Goal: Information Seeking & Learning: Compare options

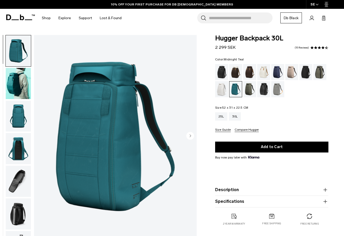
click at [124, 102] on img "1 / 10" at bounding box center [115, 136] width 163 height 203
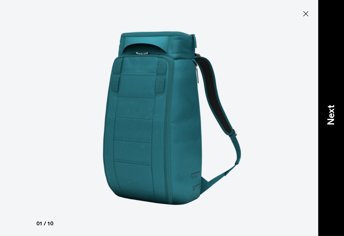
click at [326, 116] on p "Next" at bounding box center [331, 115] width 14 height 21
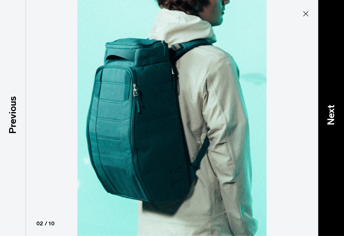
click at [326, 117] on p "Next" at bounding box center [331, 115] width 14 height 21
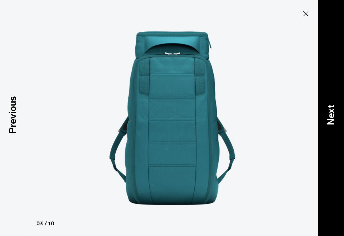
click at [326, 117] on p "Next" at bounding box center [331, 115] width 14 height 21
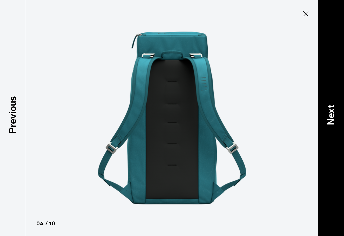
click at [326, 117] on p "Next" at bounding box center [331, 115] width 14 height 21
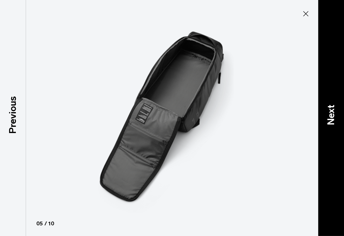
click at [326, 117] on p "Next" at bounding box center [331, 115] width 14 height 21
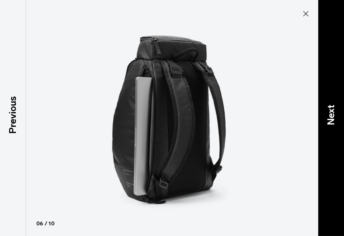
click at [326, 117] on p "Next" at bounding box center [331, 115] width 14 height 21
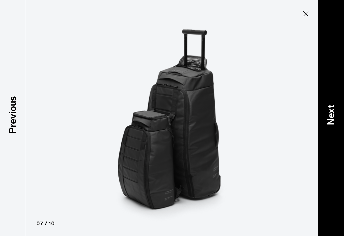
click at [327, 118] on p "Next" at bounding box center [331, 115] width 14 height 21
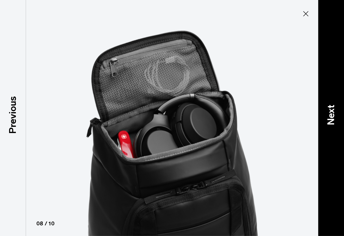
click at [326, 108] on p "Next" at bounding box center [331, 115] width 14 height 21
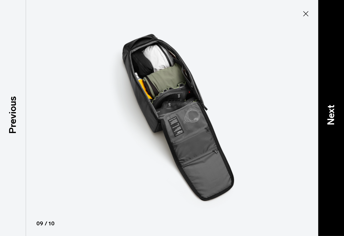
click at [325, 108] on p "Next" at bounding box center [331, 115] width 14 height 21
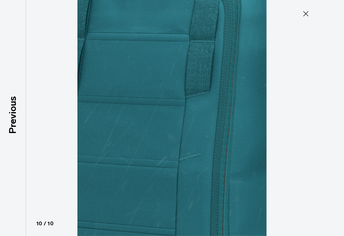
click at [325, 109] on div at bounding box center [172, 118] width 344 height 236
click at [304, 13] on icon at bounding box center [305, 14] width 8 height 8
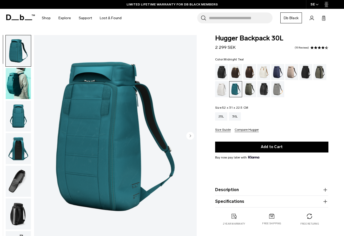
click at [187, 138] on circle "Next slide" at bounding box center [190, 136] width 8 height 8
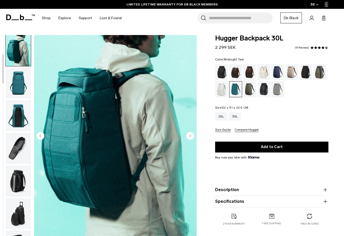
click at [138, 142] on img "2 / 10" at bounding box center [115, 136] width 163 height 203
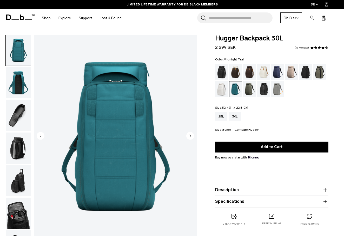
click at [120, 143] on img "3 / 10" at bounding box center [115, 136] width 163 height 203
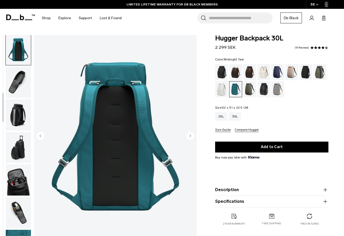
click at [8, 114] on img "button" at bounding box center [18, 114] width 25 height 31
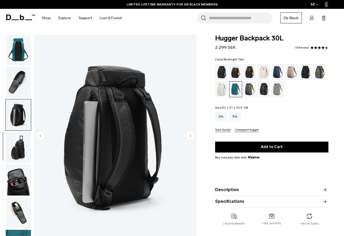
scroll to position [126, 0]
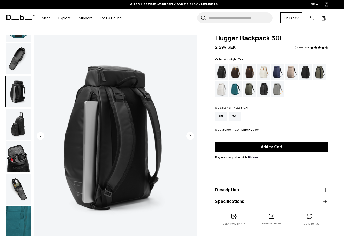
click at [14, 90] on img "button" at bounding box center [18, 91] width 25 height 31
click at [111, 132] on img "6 / 10" at bounding box center [115, 136] width 163 height 203
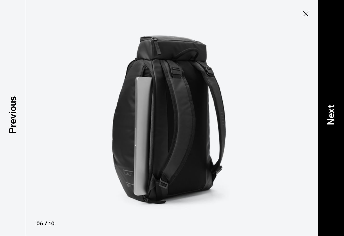
click at [323, 103] on div "Next" at bounding box center [331, 118] width 26 height 236
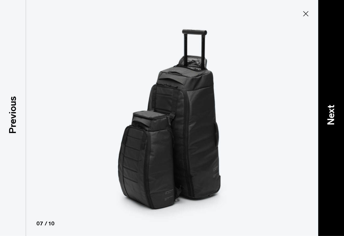
click at [323, 103] on div "Next" at bounding box center [331, 118] width 26 height 236
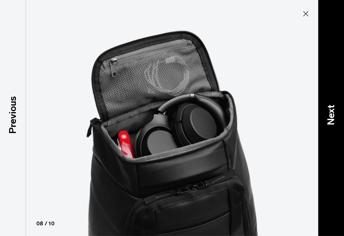
click at [323, 103] on div "Next" at bounding box center [331, 118] width 26 height 236
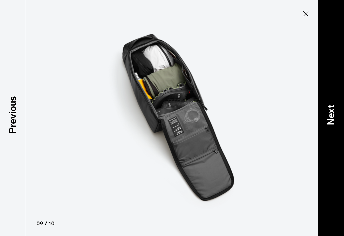
click at [323, 103] on div "Next" at bounding box center [331, 118] width 26 height 236
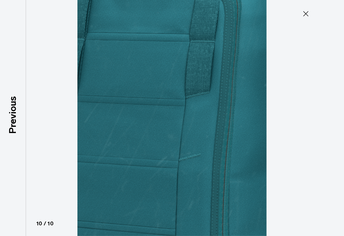
click at [323, 103] on div at bounding box center [172, 118] width 344 height 236
click at [308, 13] on icon at bounding box center [305, 14] width 8 height 8
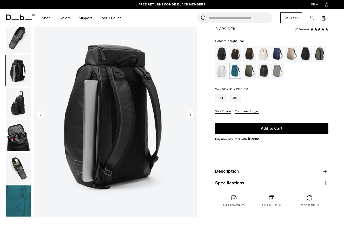
scroll to position [26, 0]
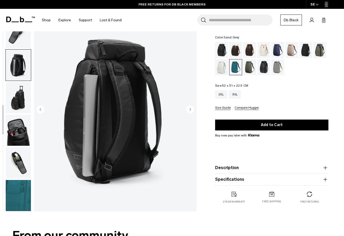
click at [277, 66] on div "Sand Grey" at bounding box center [277, 67] width 13 height 16
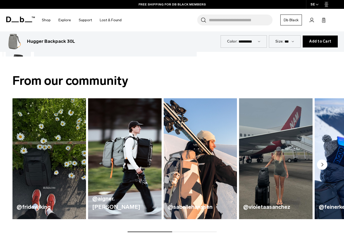
scroll to position [183, 0]
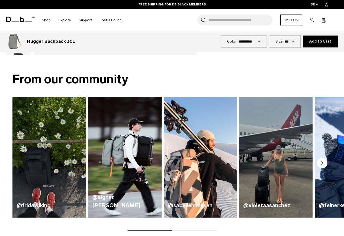
click at [122, 159] on img "2 / 5" at bounding box center [125, 157] width 76 height 125
click at [128, 178] on img "2 / 5" at bounding box center [125, 157] width 76 height 125
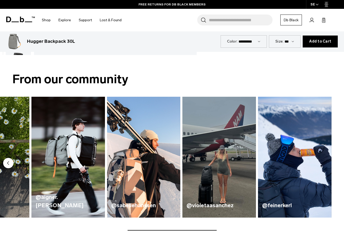
click at [83, 179] on img "2 / 5" at bounding box center [68, 157] width 76 height 125
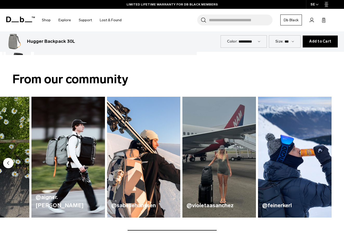
click at [14, 46] on img at bounding box center [14, 41] width 17 height 17
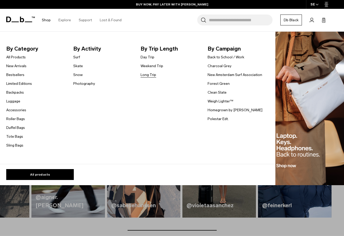
click at [150, 76] on link "Long Trip" at bounding box center [148, 74] width 16 height 5
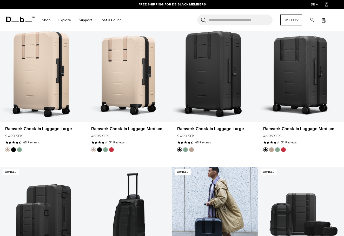
scroll to position [375, 0]
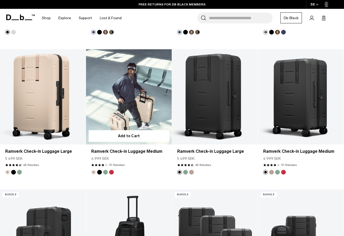
click at [134, 96] on link "Ramverk Check-in Luggage Medium" at bounding box center [129, 96] width 86 height 95
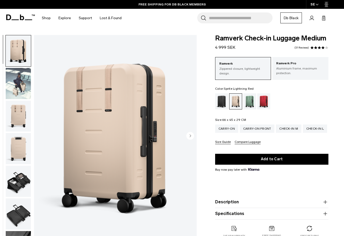
click at [263, 102] on div "Sprite Lightning Red" at bounding box center [263, 101] width 13 height 16
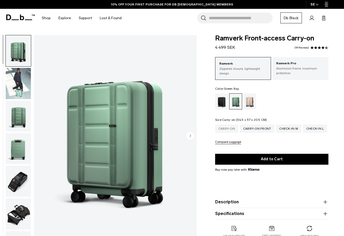
click at [221, 130] on div "Carry-on" at bounding box center [226, 129] width 23 height 8
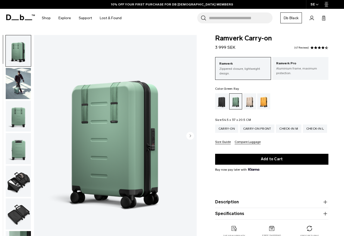
click at [22, 179] on img "button" at bounding box center [18, 181] width 25 height 31
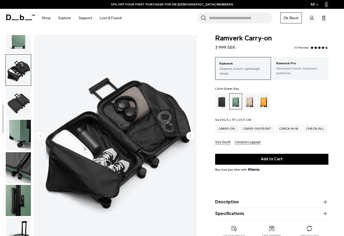
scroll to position [132, 0]
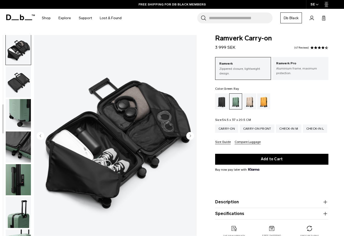
click at [22, 114] on img "button" at bounding box center [18, 114] width 25 height 31
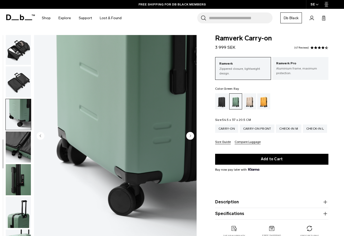
scroll to position [159, 0]
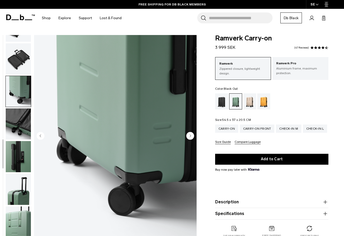
click at [223, 102] on div "Black Out" at bounding box center [221, 101] width 13 height 16
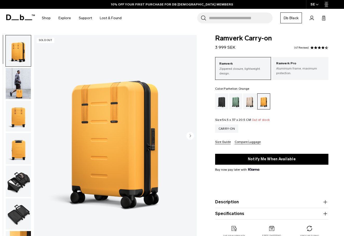
click at [16, 149] on img "button" at bounding box center [18, 148] width 25 height 31
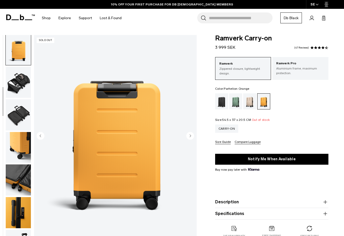
click at [18, 149] on img "button" at bounding box center [18, 147] width 25 height 31
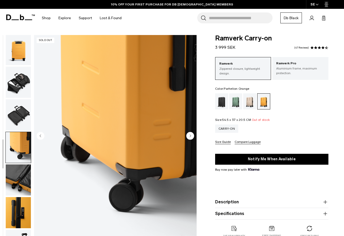
scroll to position [159, 0]
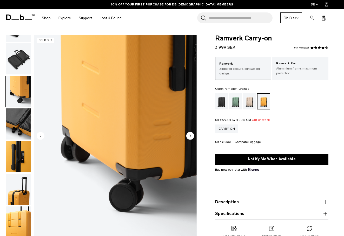
click at [23, 154] on img "button" at bounding box center [18, 156] width 25 height 31
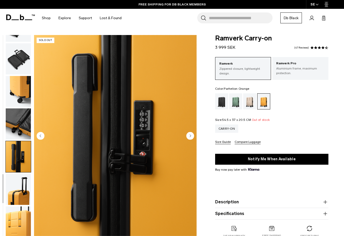
click at [23, 196] on img "button" at bounding box center [18, 189] width 25 height 31
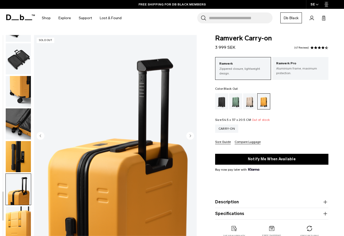
click at [221, 104] on div "Black Out" at bounding box center [221, 101] width 13 height 16
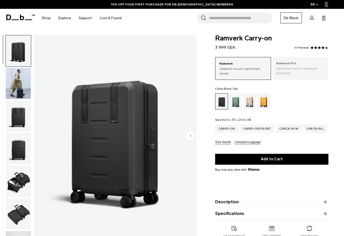
click at [299, 75] on p "Aluminium frame, maximum protection." at bounding box center [300, 70] width 48 height 9
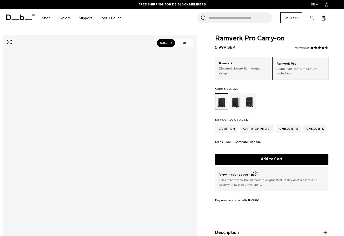
click at [201, 66] on div "Ramverk Pro Carry-on 5 999 SEK 4.5 star rating 65 Reviews Ramverk Pro Aluminium…" at bounding box center [271, 157] width 144 height 244
click at [203, 48] on div "Ramverk Pro Carry-on 5 999 SEK 4.5 star rating 65 Reviews Ramverk Pro Aluminium…" at bounding box center [271, 157] width 144 height 244
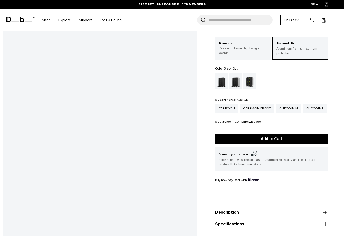
scroll to position [11, 0]
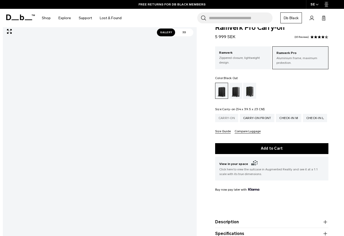
click at [225, 119] on div "Carry-on" at bounding box center [226, 118] width 23 height 8
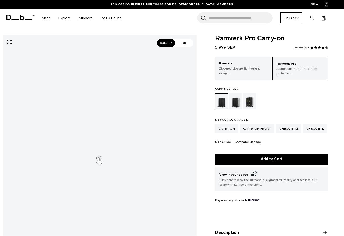
click at [10, 44] on icon "Expand" at bounding box center [9, 42] width 5 height 5
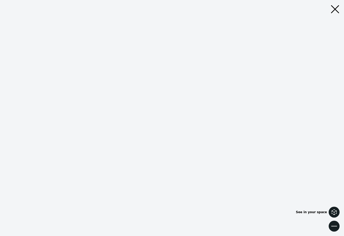
click at [333, 213] on icon at bounding box center [334, 212] width 6 height 6
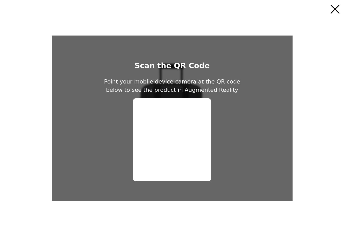
click at [336, 6] on icon "Close" at bounding box center [335, 9] width 10 height 10
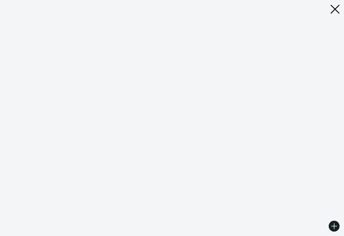
click at [332, 13] on icon "Close" at bounding box center [335, 9] width 10 height 10
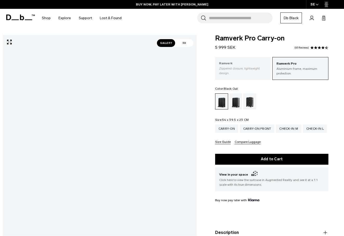
click at [261, 70] on p "Zippered closure, lightweight design." at bounding box center [243, 70] width 48 height 9
